Goal: Navigation & Orientation: Find specific page/section

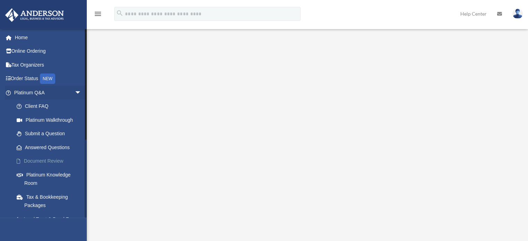
click at [49, 159] on link "Document Review" at bounding box center [51, 161] width 82 height 14
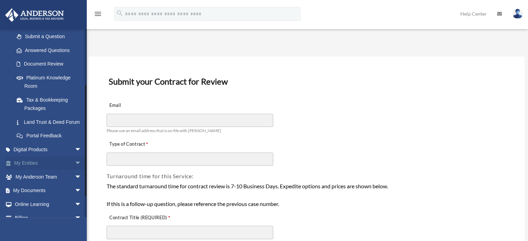
scroll to position [99, 0]
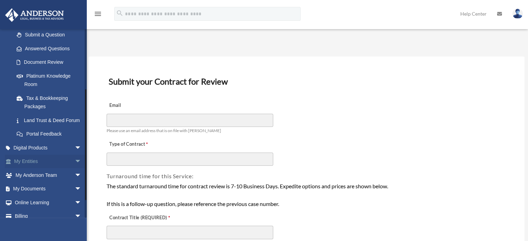
drag, startPoint x: 86, startPoint y: 109, endPoint x: 45, endPoint y: 170, distance: 72.6
click at [45, 170] on div "[EMAIL_ADDRESS][DOMAIN_NAME] Sign Out [EMAIL_ADDRESS][DOMAIN_NAME] Home Online …" at bounding box center [43, 123] width 87 height 189
click at [45, 169] on link "My Entities arrow_drop_down" at bounding box center [48, 162] width 87 height 14
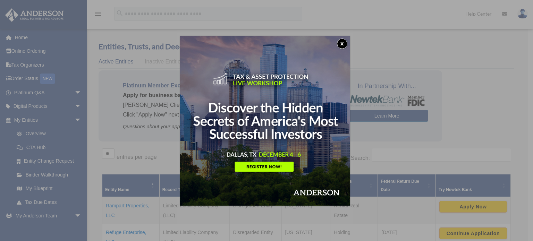
click at [343, 43] on button "x" at bounding box center [342, 44] width 10 height 10
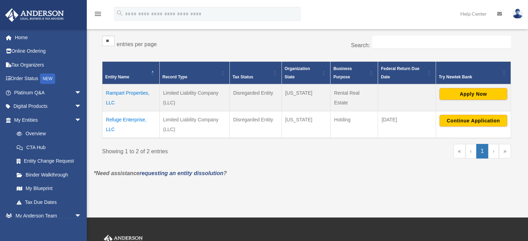
scroll to position [114, 0]
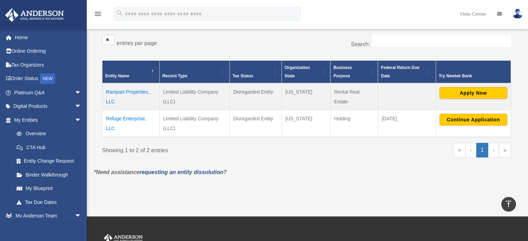
click at [123, 91] on td "Rampart Properties, LLC" at bounding box center [130, 96] width 57 height 27
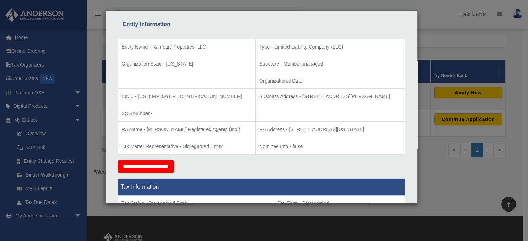
scroll to position [0, 0]
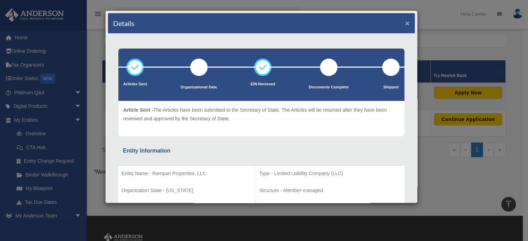
click at [405, 22] on button "×" at bounding box center [407, 22] width 5 height 7
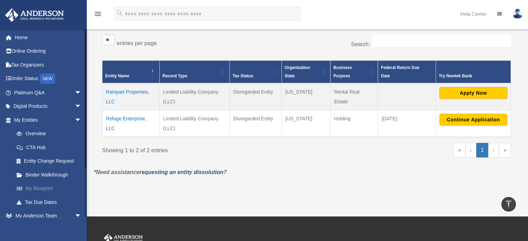
click at [45, 187] on link "My Blueprint" at bounding box center [51, 189] width 82 height 14
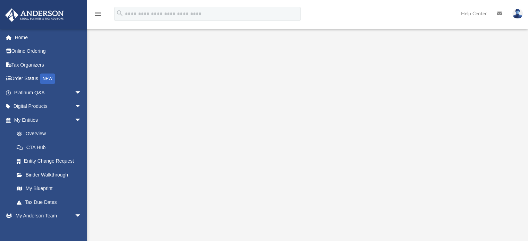
scroll to position [46, 0]
click at [86, 101] on div at bounding box center [85, 74] width 1 height 91
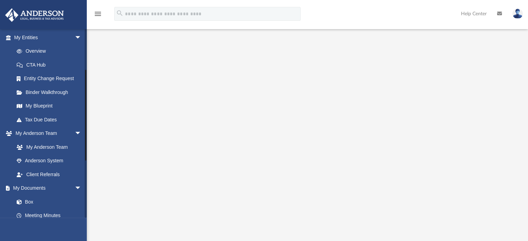
scroll to position [84, 0]
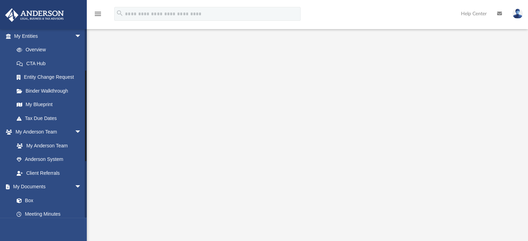
drag, startPoint x: 86, startPoint y: 101, endPoint x: 88, endPoint y: 143, distance: 41.7
click at [88, 143] on div "App mauricehill7mh@gmail.com Sign Out mfmi316@gmail.com Home Online Ordering Ta…" at bounding box center [264, 124] width 528 height 299
click at [46, 132] on link "My Anderson Team arrow_drop_down" at bounding box center [48, 132] width 87 height 14
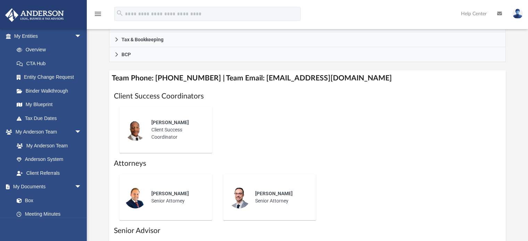
scroll to position [238, 0]
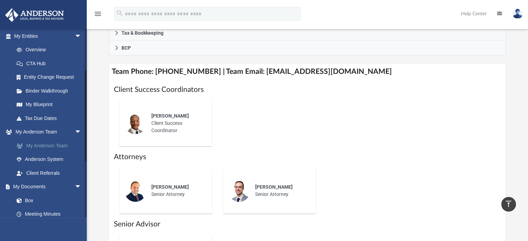
click at [47, 145] on link "My Anderson Team" at bounding box center [51, 146] width 82 height 14
click at [53, 130] on link "My Anderson Team arrow_drop_down" at bounding box center [48, 132] width 87 height 14
click at [153, 117] on span "Kobe Williams" at bounding box center [169, 116] width 37 height 6
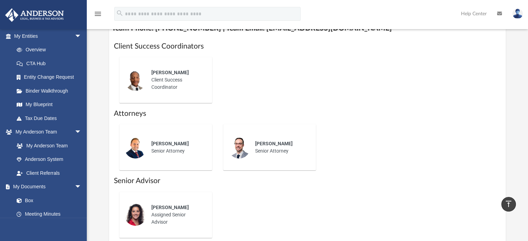
scroll to position [293, 0]
